Goal: Information Seeking & Learning: Learn about a topic

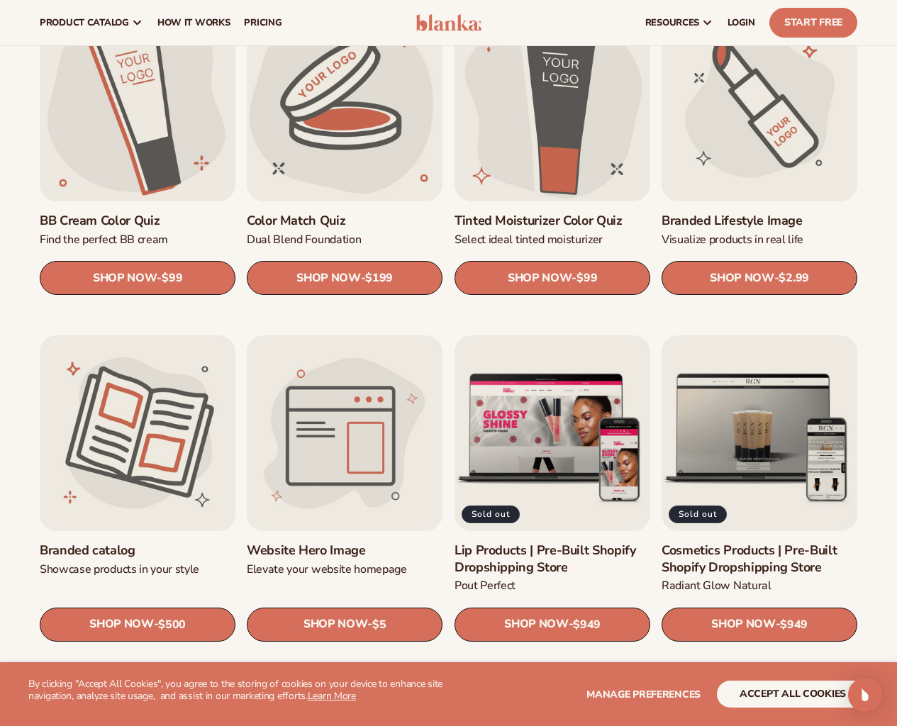
scroll to position [1141, 0]
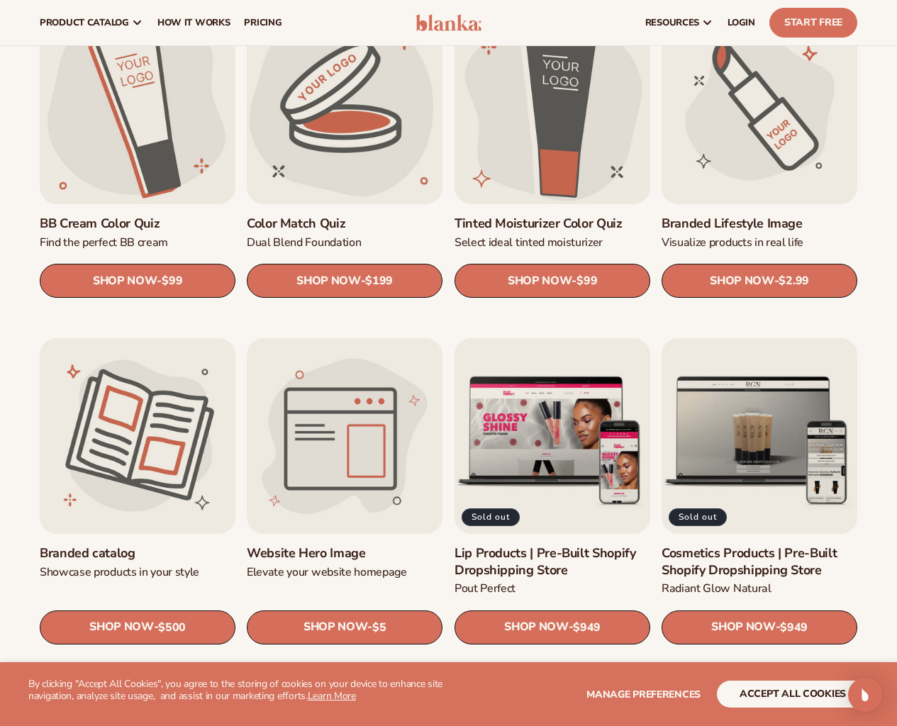
click at [416, 546] on link "Website Hero Image" at bounding box center [345, 554] width 196 height 16
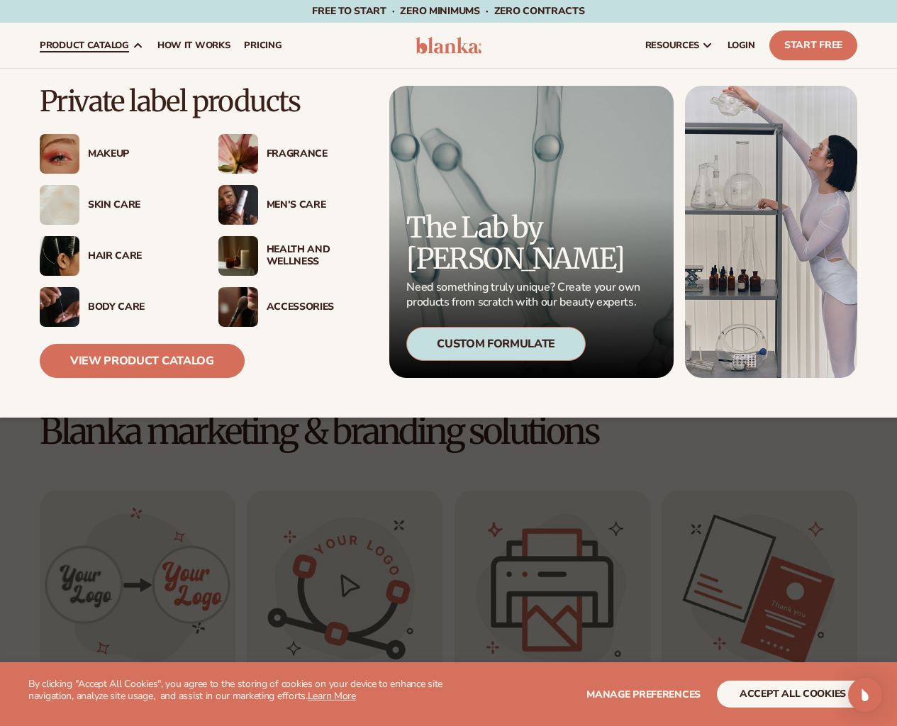
click at [70, 155] on img at bounding box center [60, 154] width 40 height 40
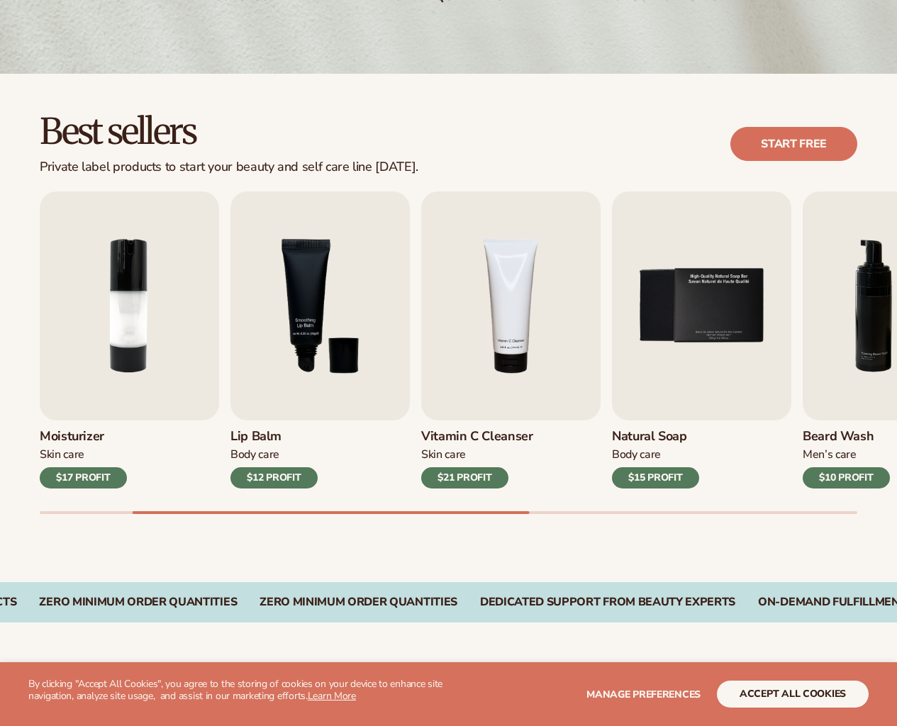
scroll to position [307, 0]
click at [680, 302] on img "5 / 9" at bounding box center [701, 306] width 179 height 229
click at [700, 330] on img "5 / 9" at bounding box center [701, 306] width 179 height 229
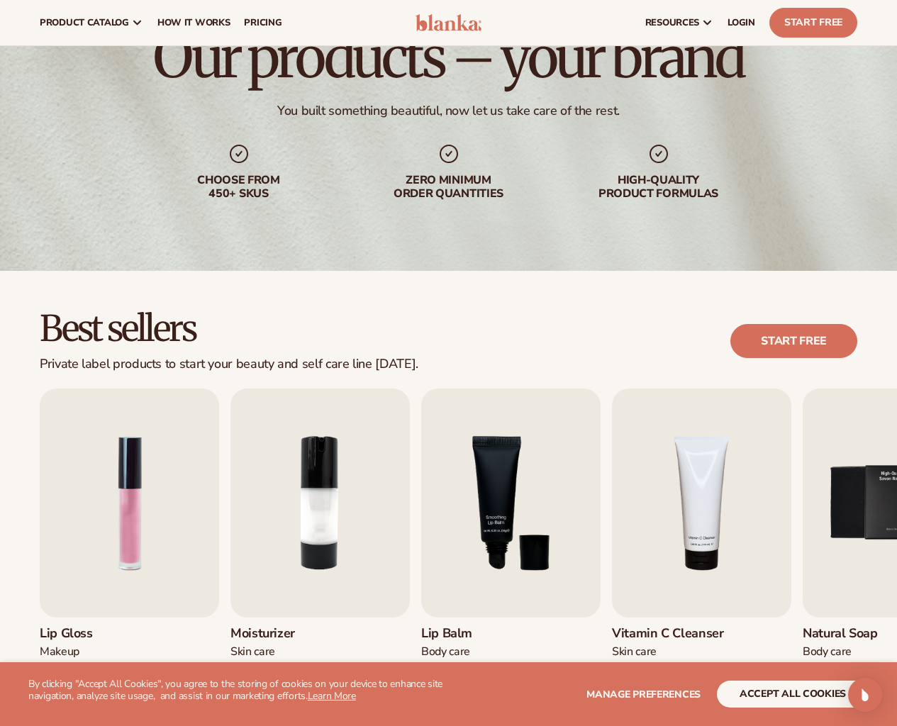
scroll to position [96, 0]
